Goal: Information Seeking & Learning: Learn about a topic

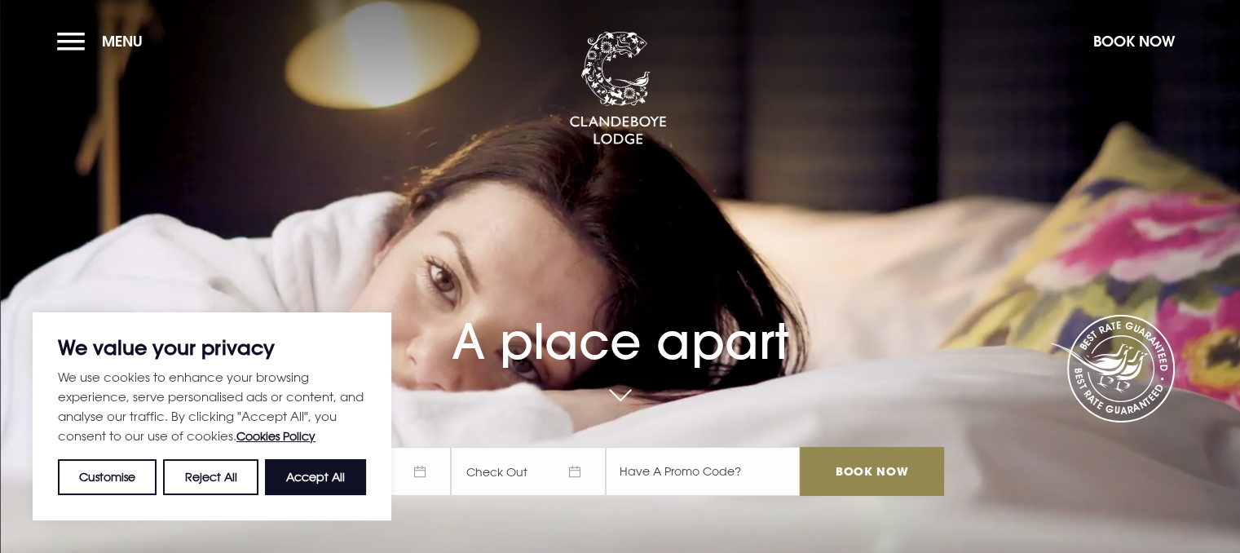
drag, startPoint x: 320, startPoint y: 487, endPoint x: 304, endPoint y: 451, distance: 39.4
click at [320, 484] on button "Accept All" at bounding box center [315, 477] width 101 height 36
checkbox input "true"
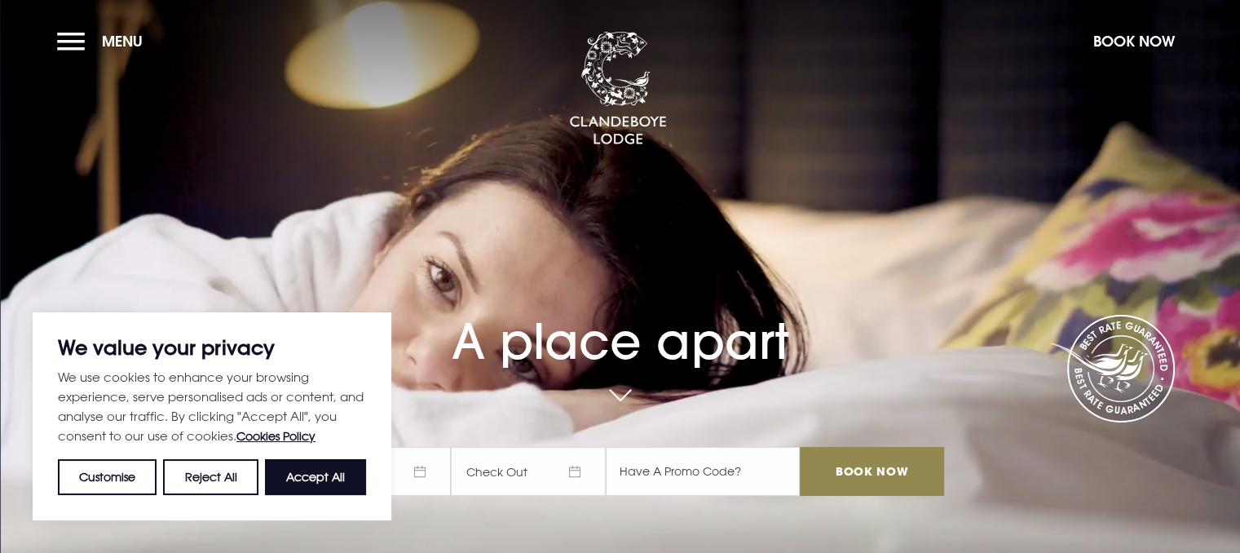
checkbox input "true"
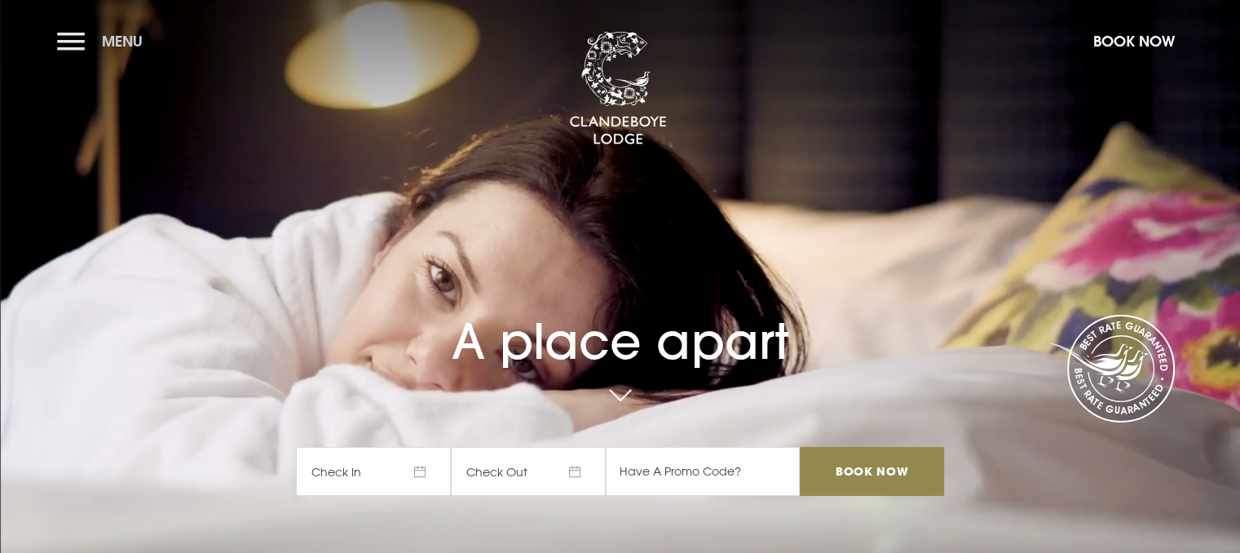
click at [85, 46] on button "Menu" at bounding box center [104, 41] width 94 height 35
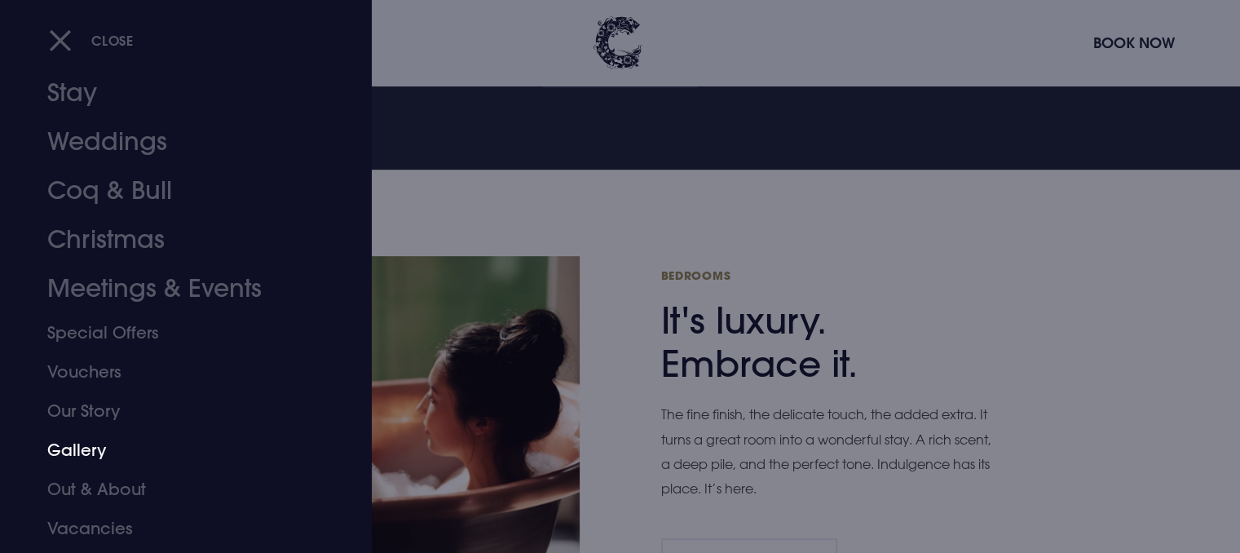
scroll to position [70, 0]
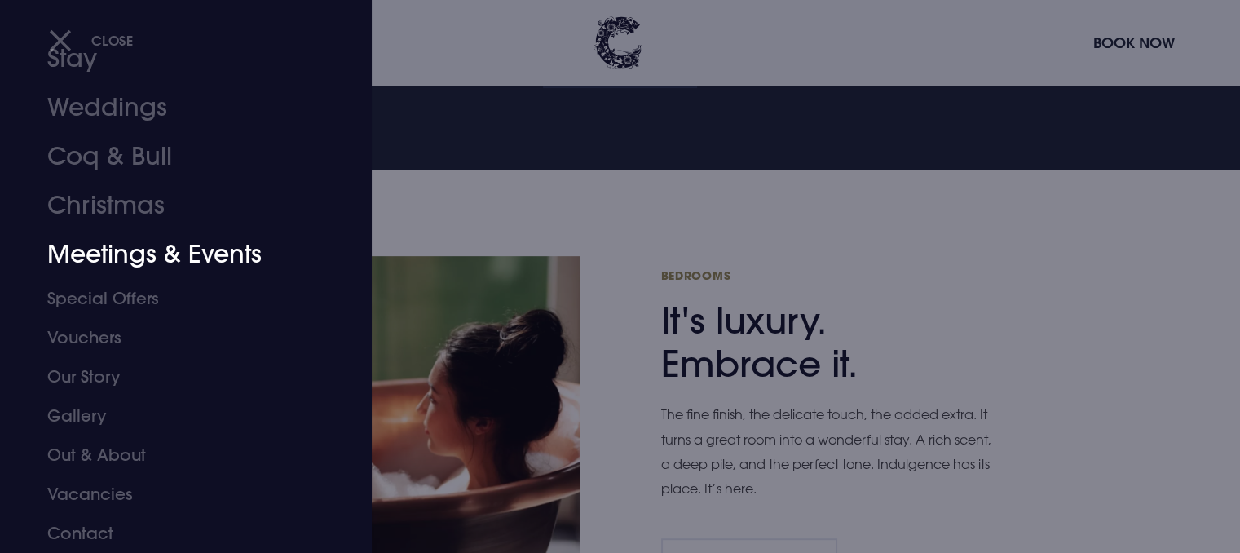
click at [122, 259] on link "Meetings & Events" at bounding box center [176, 254] width 258 height 49
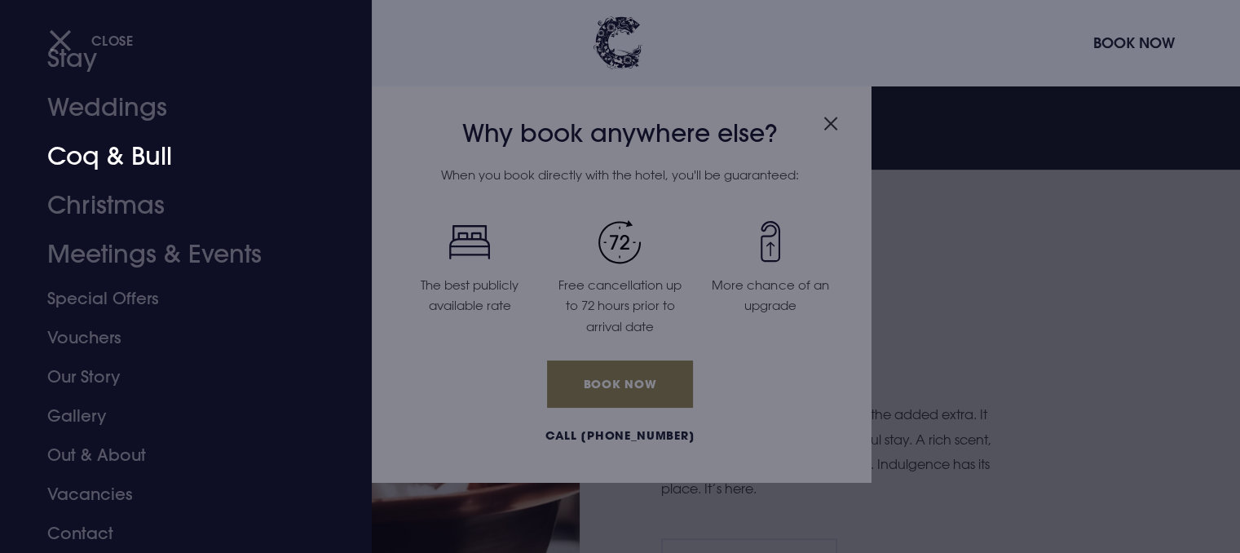
click at [130, 164] on link "Coq & Bull" at bounding box center [176, 156] width 258 height 49
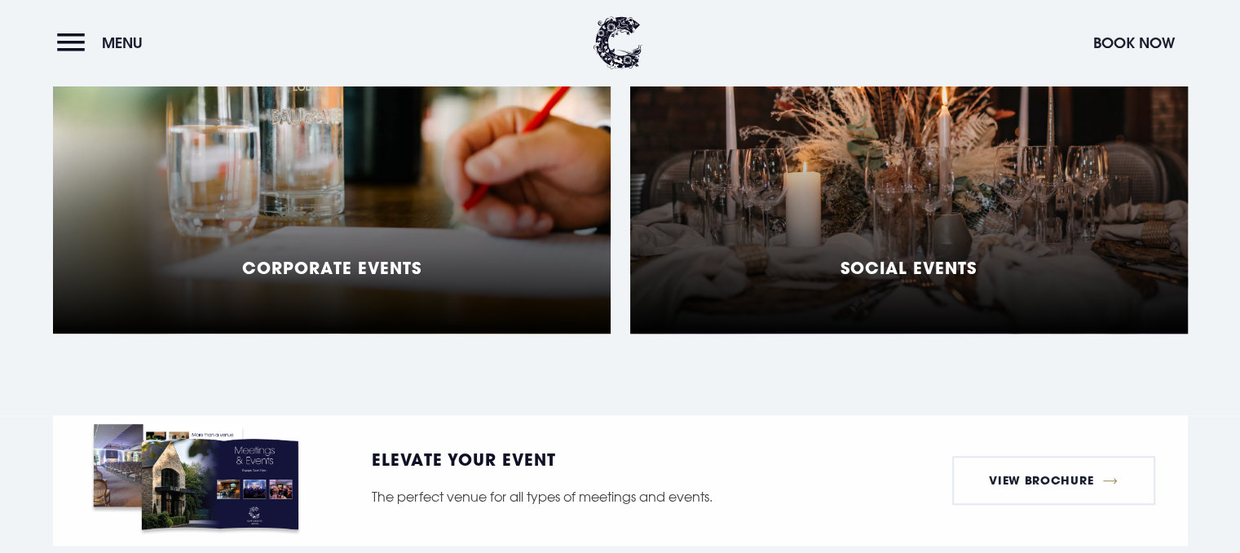
scroll to position [1304, 0]
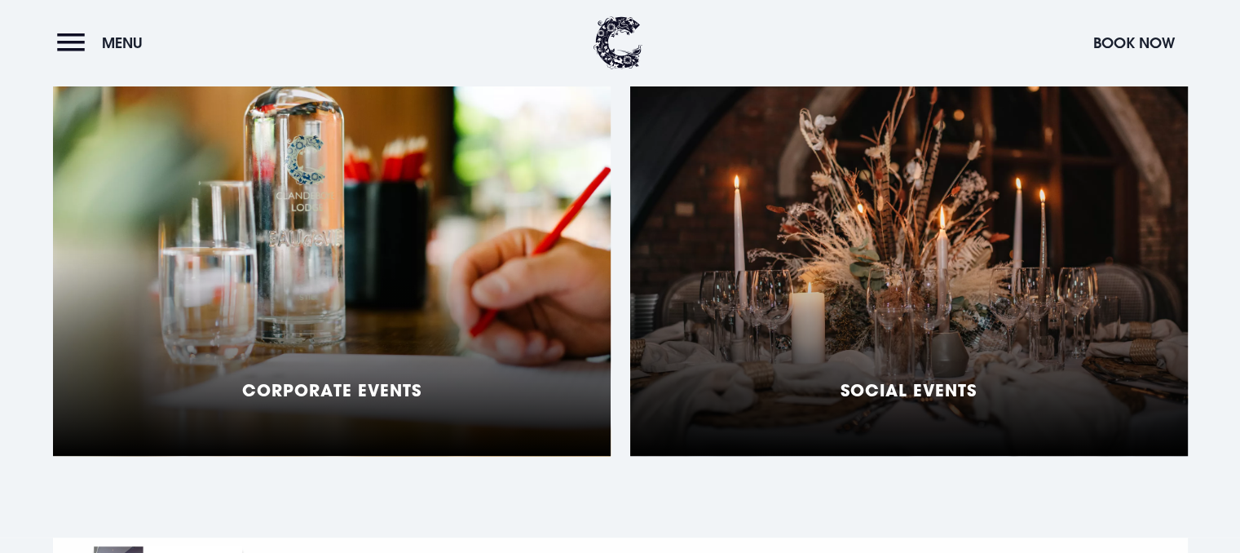
click at [403, 249] on div "Corporate Events" at bounding box center [332, 252] width 558 height 408
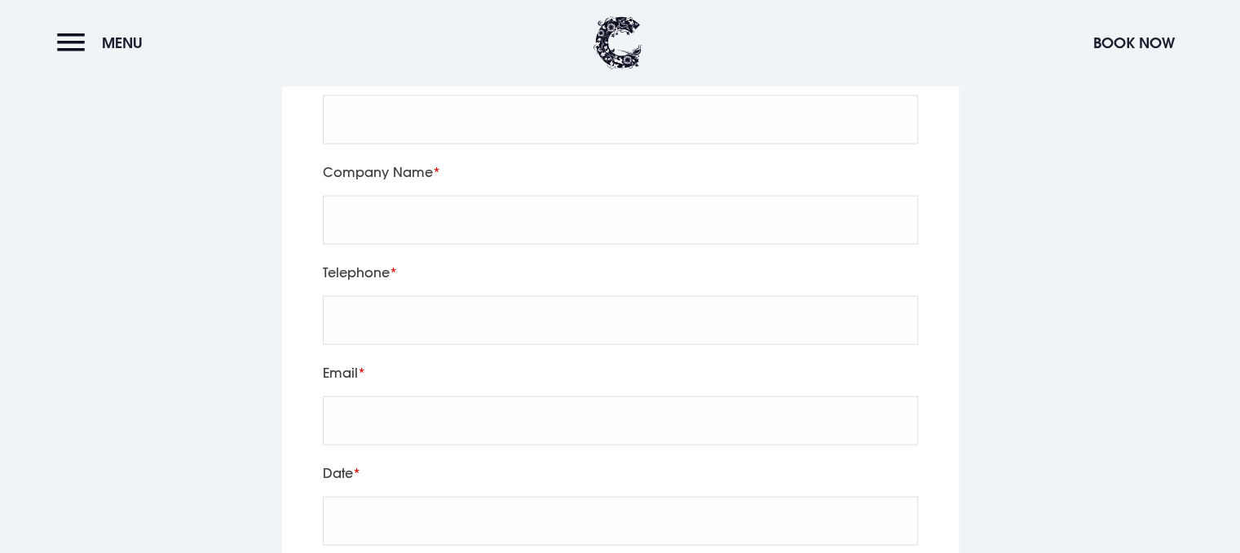
scroll to position [3832, 0]
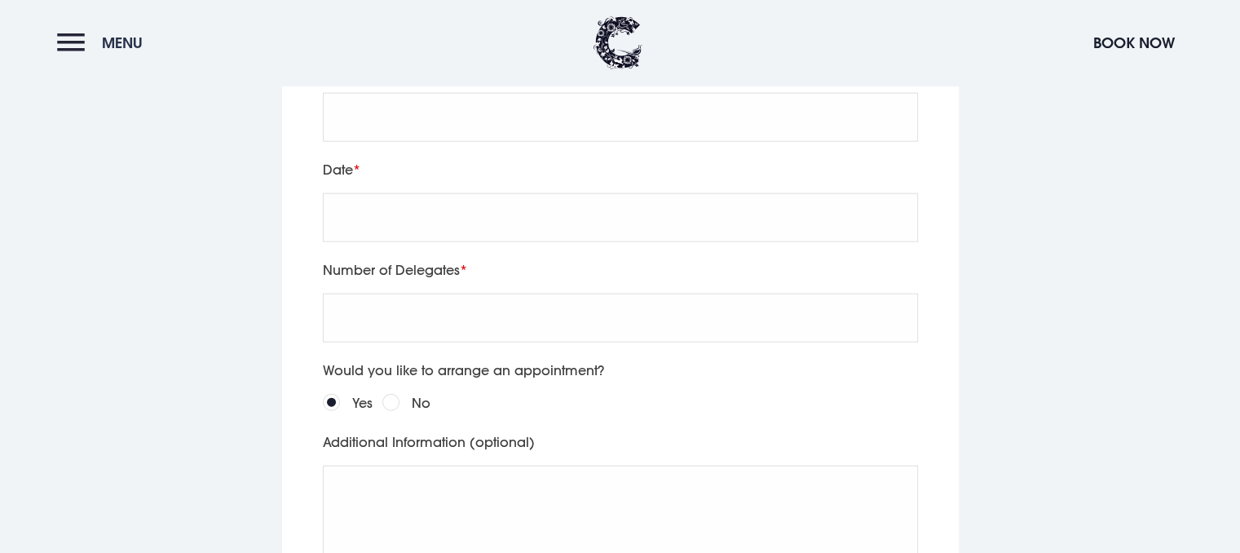
click at [72, 33] on button "Menu" at bounding box center [104, 42] width 94 height 35
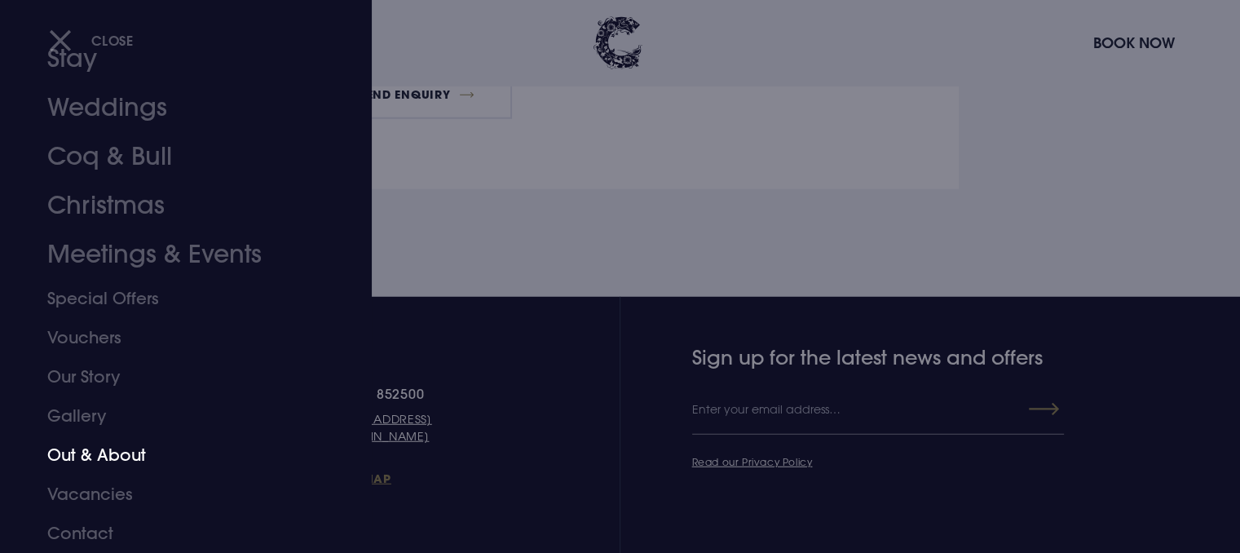
scroll to position [4402, 0]
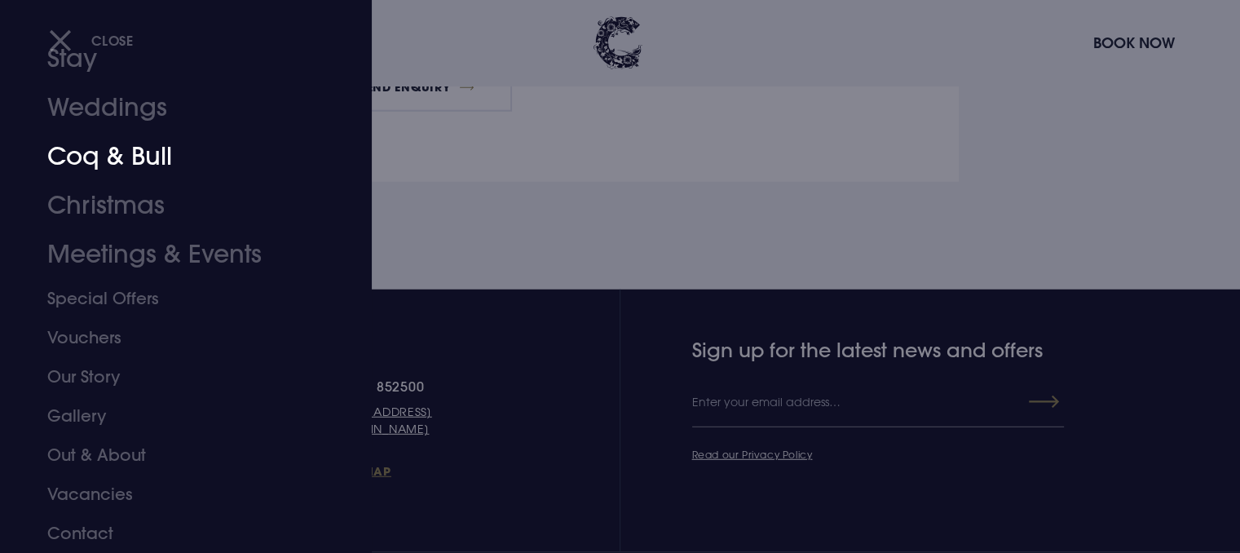
click at [102, 167] on link "Coq & Bull" at bounding box center [176, 156] width 258 height 49
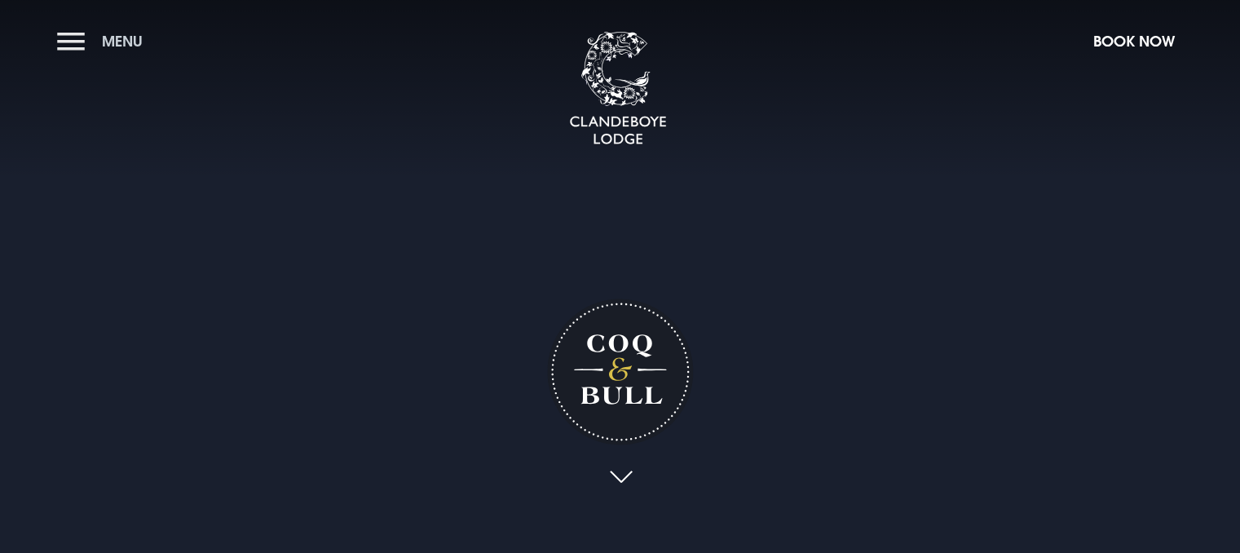
click at [73, 33] on button "Menu" at bounding box center [104, 41] width 94 height 35
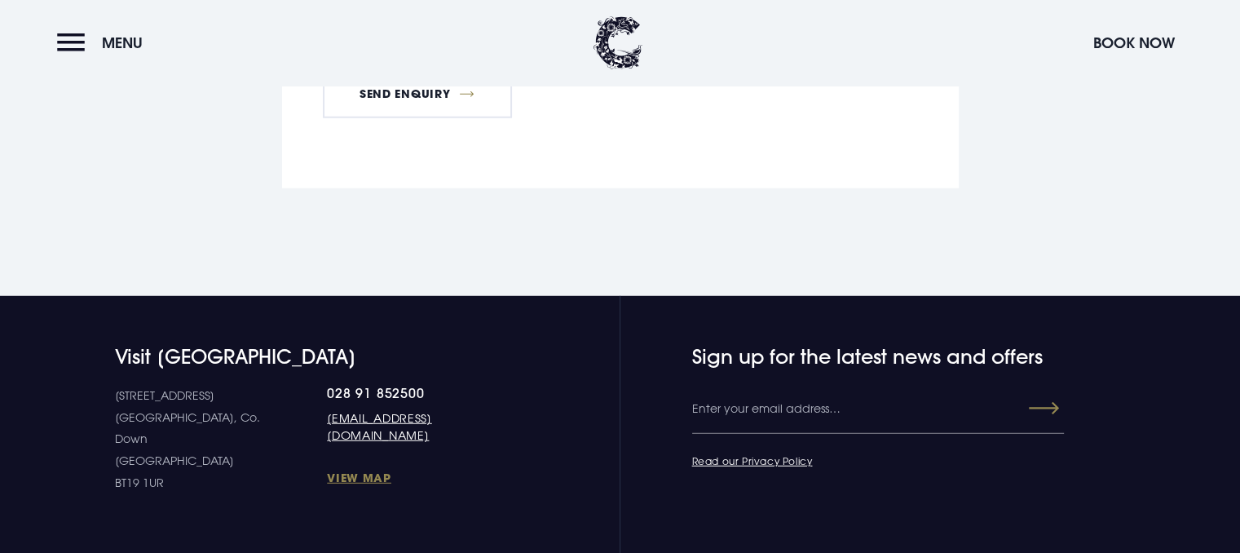
scroll to position [4402, 0]
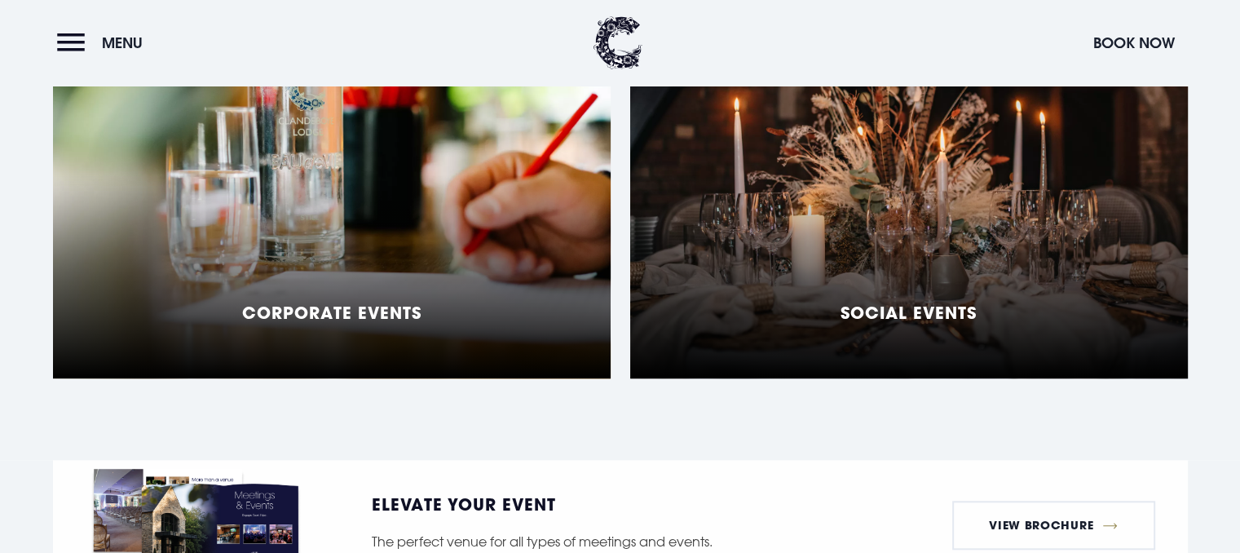
scroll to position [1386, 0]
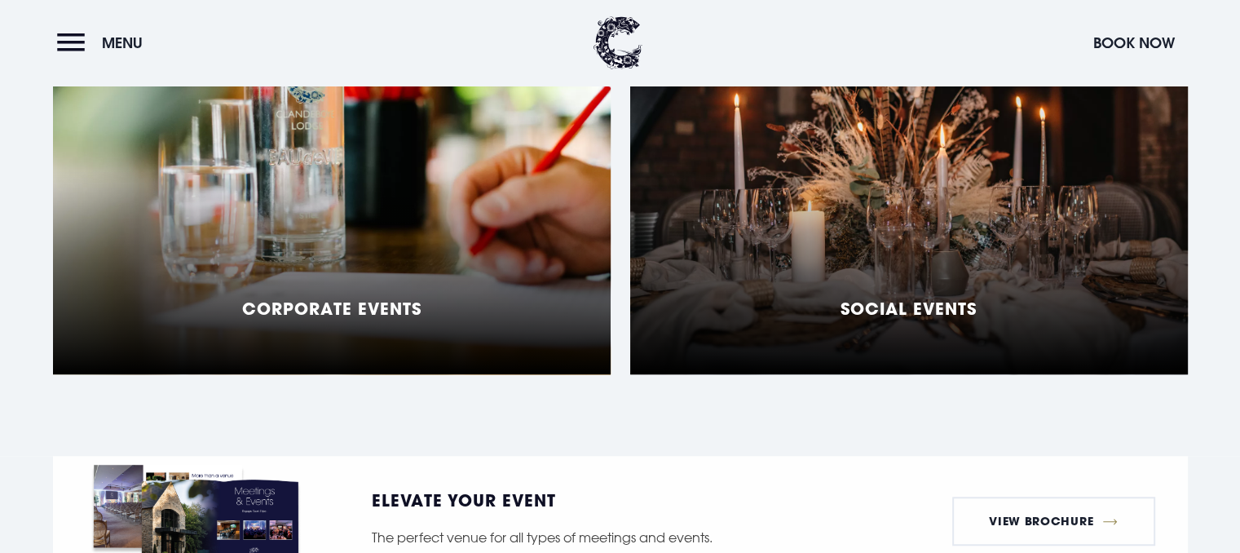
click at [351, 298] on h5 "Corporate Events" at bounding box center [331, 308] width 179 height 20
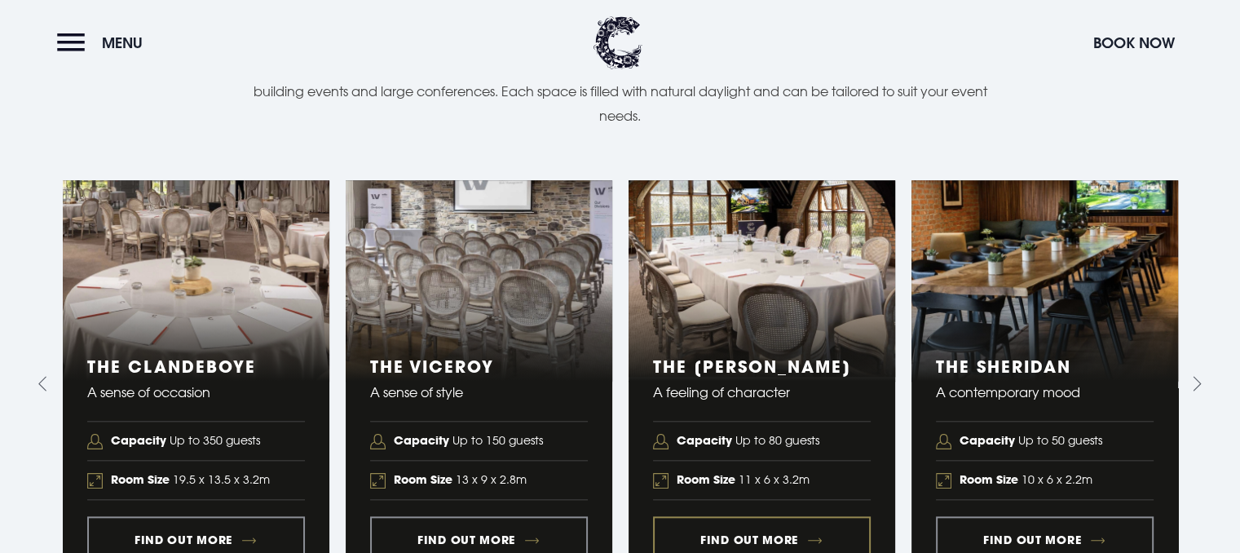
scroll to position [1630, 0]
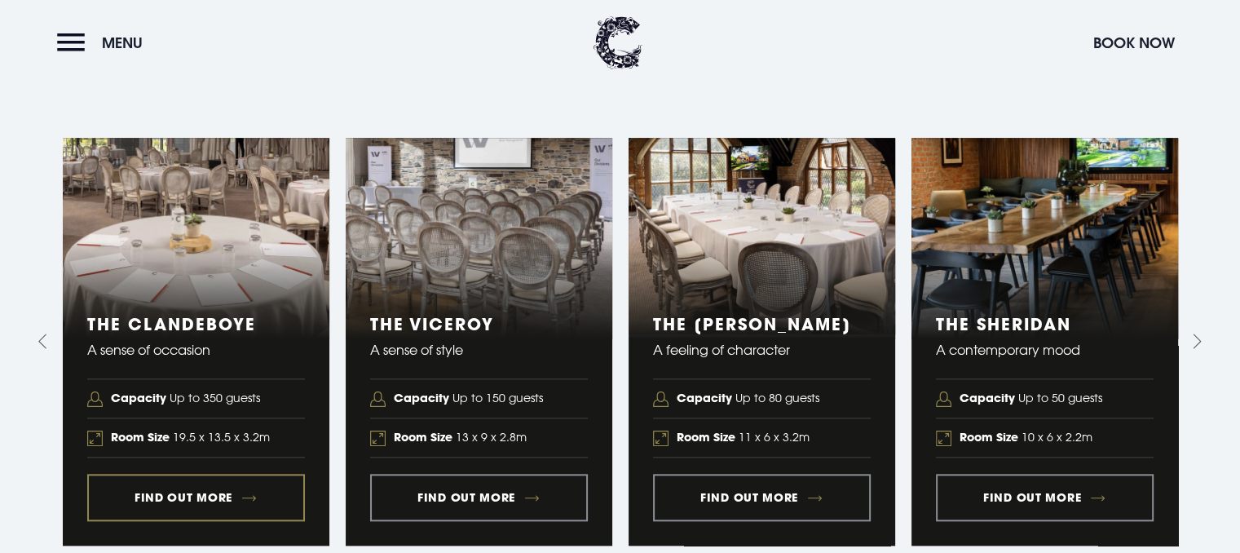
click at [205, 469] on link "1 of 5" at bounding box center [196, 341] width 267 height 407
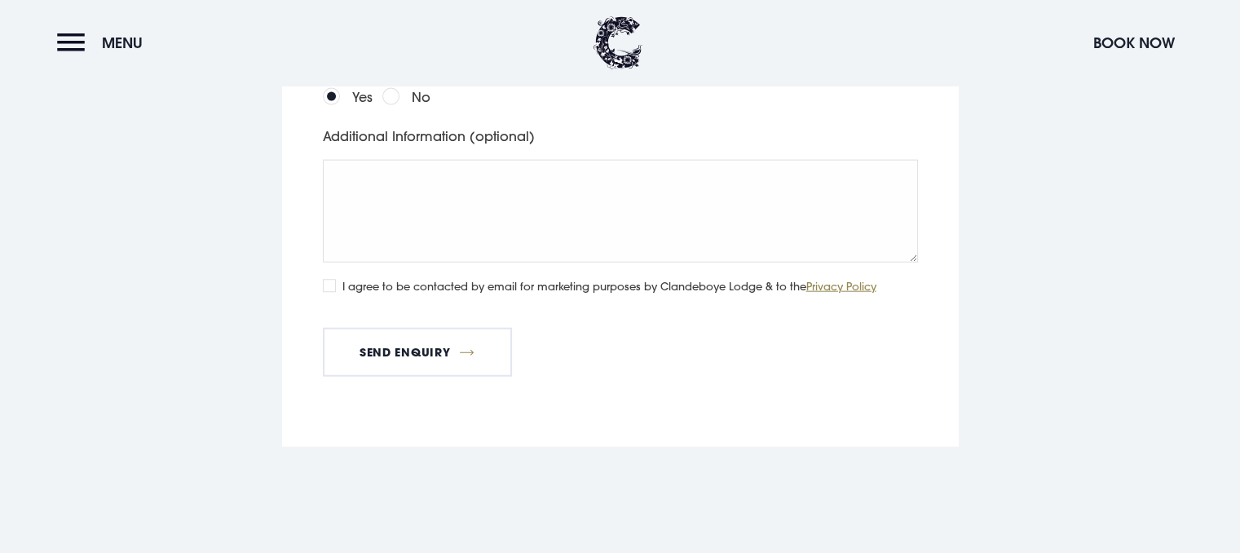
scroll to position [3750, 0]
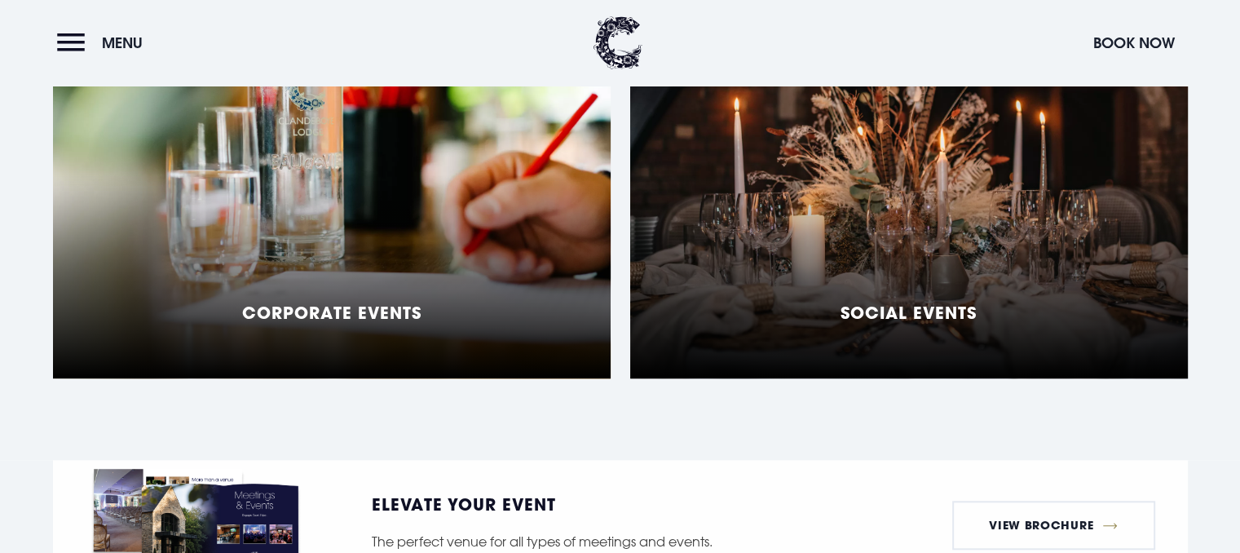
scroll to position [1386, 0]
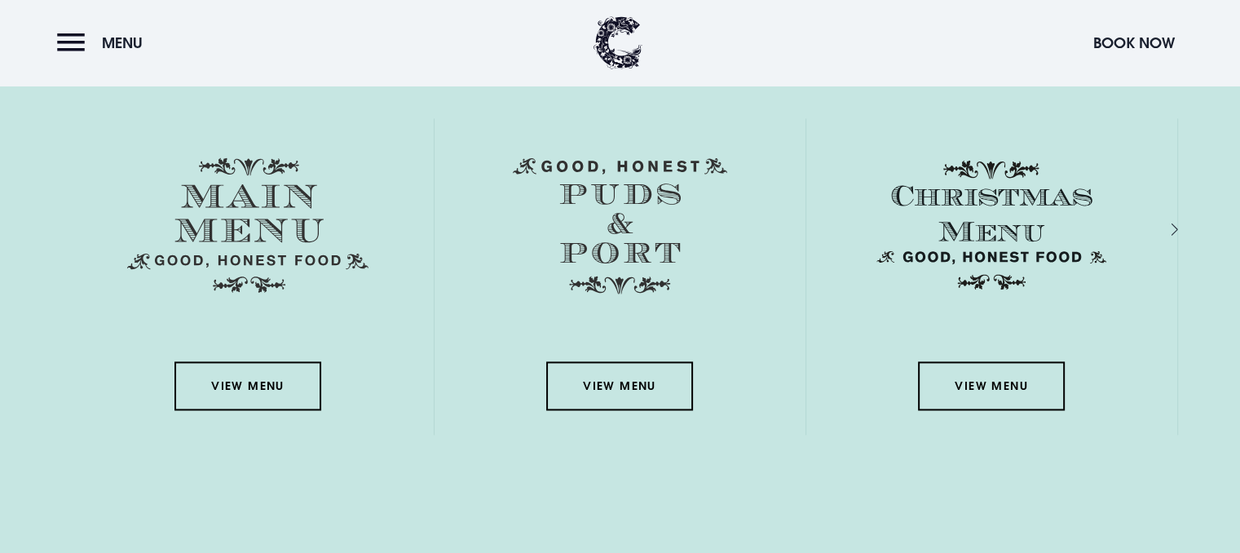
scroll to position [2364, 0]
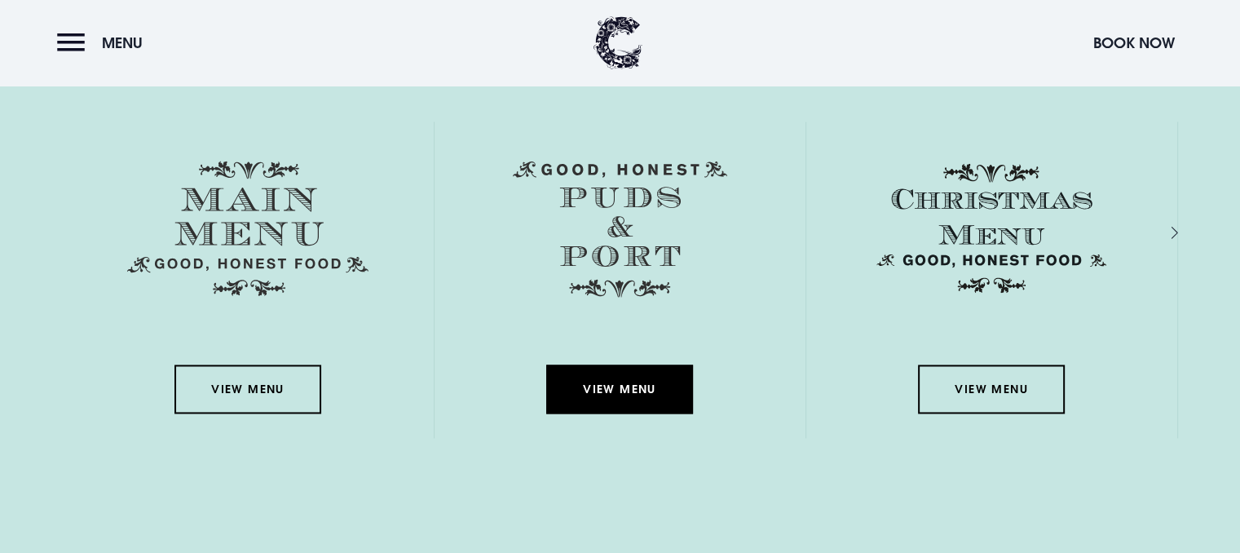
click at [663, 371] on link "View Menu" at bounding box center [619, 388] width 147 height 49
